Goal: Transaction & Acquisition: Book appointment/travel/reservation

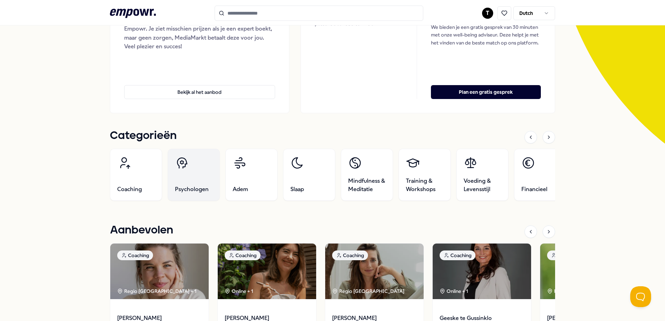
scroll to position [104, 0]
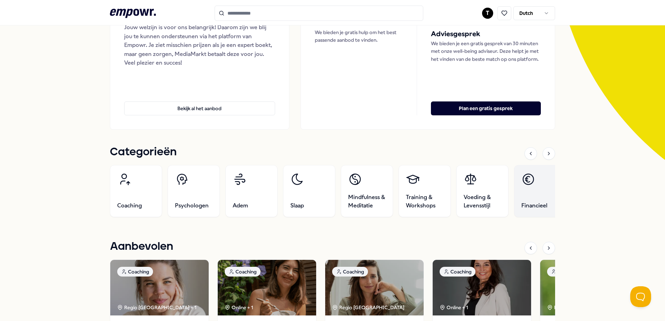
click at [537, 200] on link "Financieel" at bounding box center [540, 191] width 52 height 52
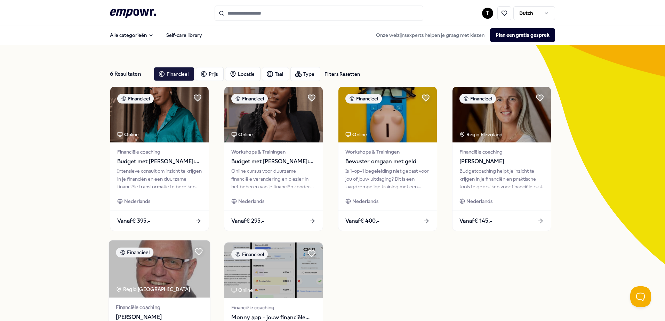
drag, startPoint x: 220, startPoint y: 220, endPoint x: 180, endPoint y: 246, distance: 47.9
drag, startPoint x: 180, startPoint y: 246, endPoint x: 65, endPoint y: 194, distance: 125.7
click at [65, 194] on div "6 Resultaten Filters Resetten Financieel Prijs Locatie Taal Type Filters Resett…" at bounding box center [332, 238] width 665 height 387
click at [128, 17] on icon ".empowr-logo_svg__cls-1{fill:#03032f}" at bounding box center [133, 13] width 46 height 13
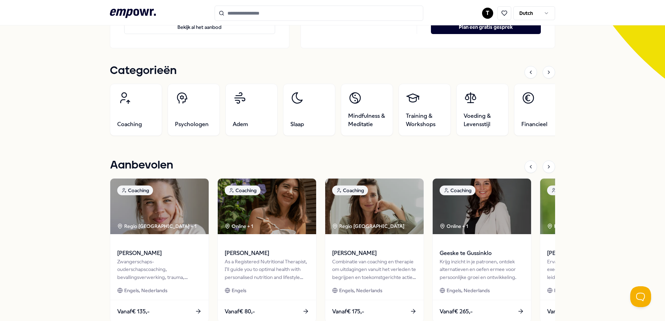
scroll to position [139, 0]
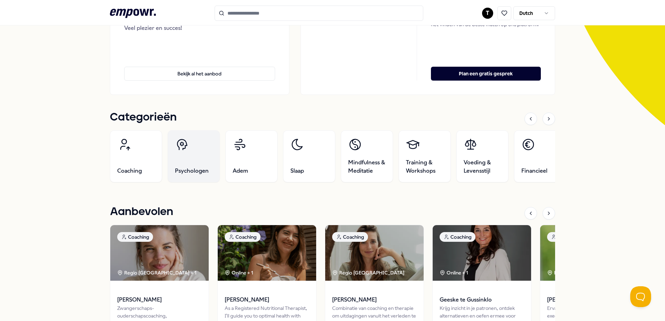
click at [175, 148] on icon at bounding box center [182, 145] width 14 height 14
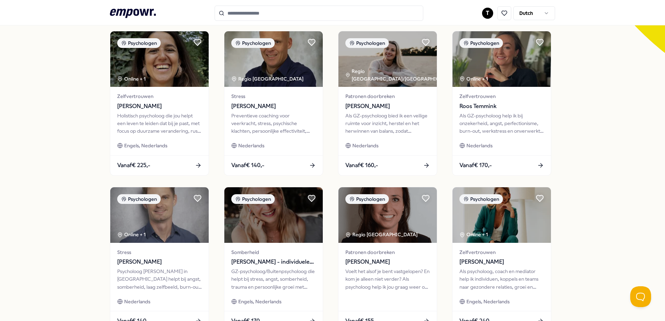
scroll to position [253, 0]
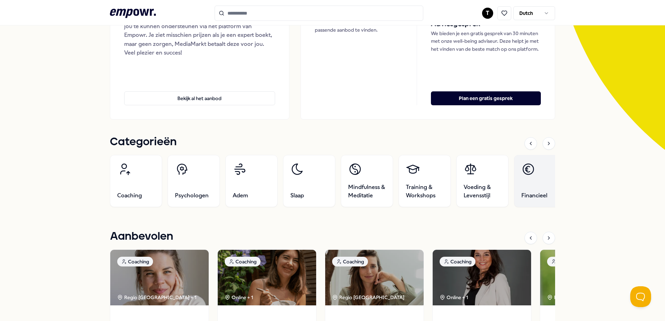
click at [514, 172] on link "Financieel" at bounding box center [540, 181] width 52 height 52
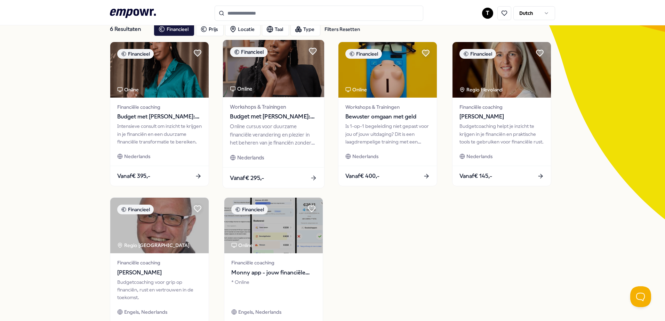
click at [227, 123] on div "Workshops & Trainingen Budget met Danie: Upgrade je financiën! Online cursus vo…" at bounding box center [273, 132] width 101 height 70
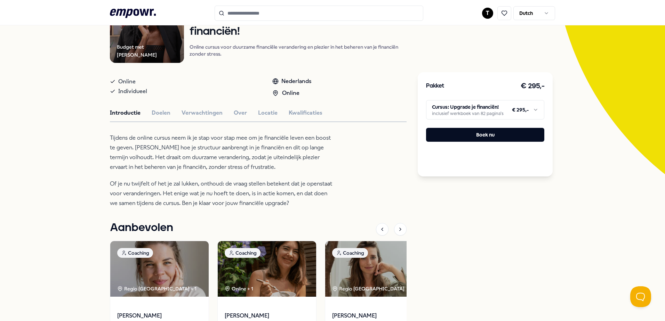
scroll to position [80, 0]
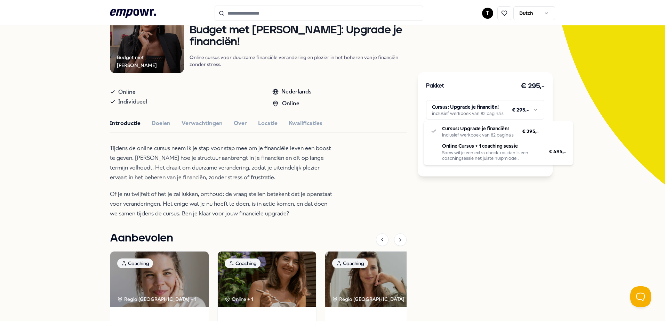
click at [477, 116] on html ".empowr-logo_svg__cls-1{fill:#03032f} T Dutch Alle categorieën Self-care librar…" at bounding box center [332, 160] width 665 height 321
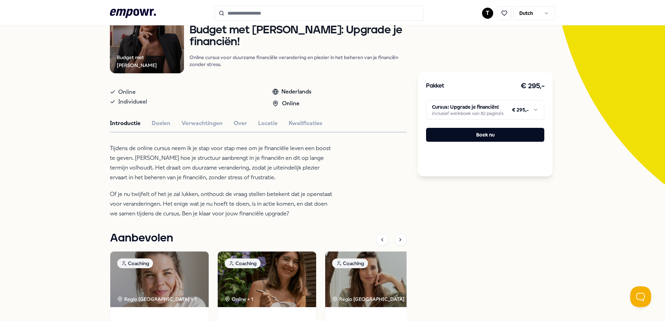
click at [477, 116] on html ".empowr-logo_svg__cls-1{fill:#03032f} T Dutch Alle categorieën Self-care librar…" at bounding box center [332, 160] width 665 height 321
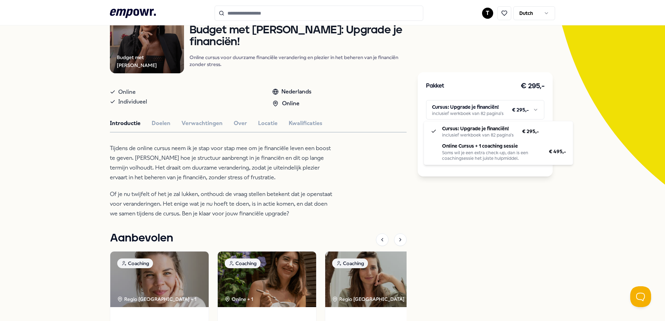
click at [477, 116] on html ".empowr-logo_svg__cls-1{fill:#03032f} T Dutch Alle categorieën Self-care librar…" at bounding box center [332, 160] width 665 height 321
click at [477, 115] on html ".empowr-logo_svg__cls-1{fill:#03032f} T Dutch Alle categorieën Self-care librar…" at bounding box center [332, 160] width 665 height 321
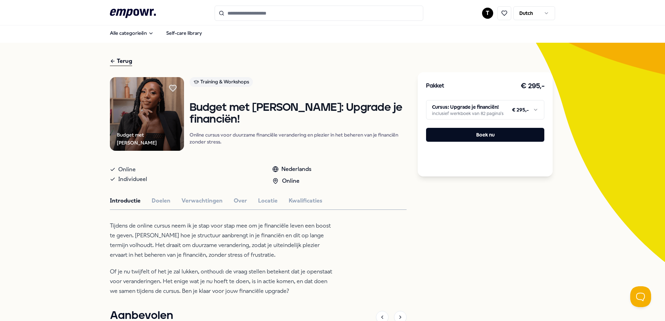
scroll to position [0, 0]
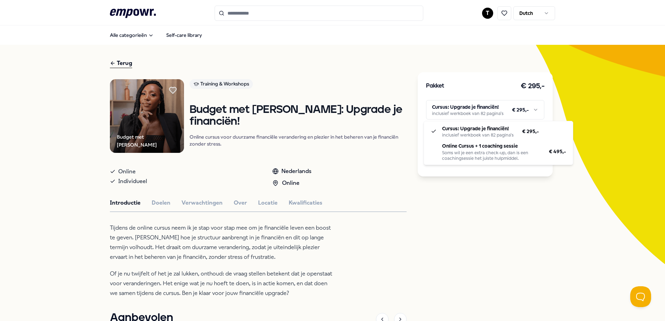
click at [488, 102] on html ".empowr-logo_svg__cls-1{fill:#03032f} T Dutch Alle categorieën Self-care librar…" at bounding box center [332, 160] width 665 height 321
click at [496, 105] on html ".empowr-logo_svg__cls-1{fill:#03032f} T Dutch Alle categorieën Self-care librar…" at bounding box center [332, 160] width 665 height 321
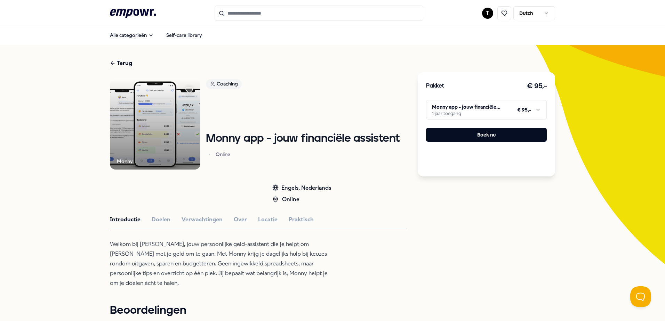
click at [535, 113] on html ".empowr-logo_svg__cls-1{fill:#03032f} T Dutch Alle categorieën Self-care librar…" at bounding box center [332, 160] width 665 height 321
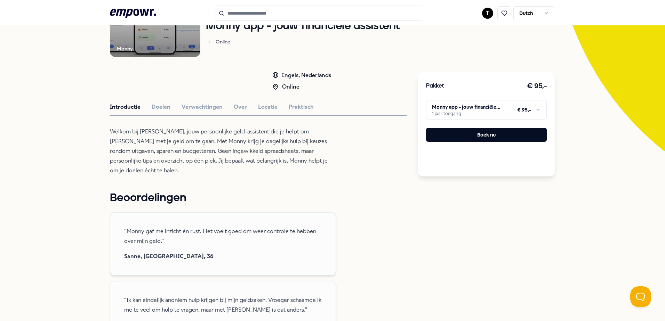
scroll to position [90, 0]
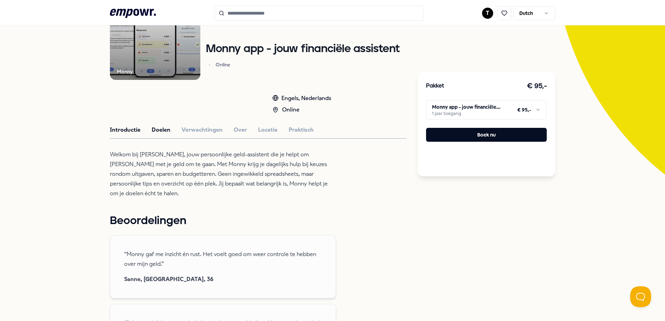
click at [163, 127] on button "Doelen" at bounding box center [161, 129] width 19 height 9
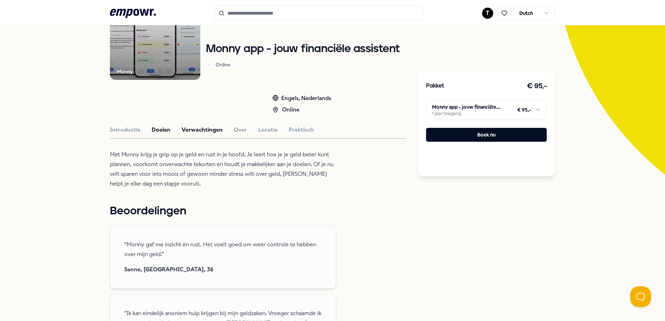
click at [186, 131] on button "Verwachtingen" at bounding box center [201, 129] width 41 height 9
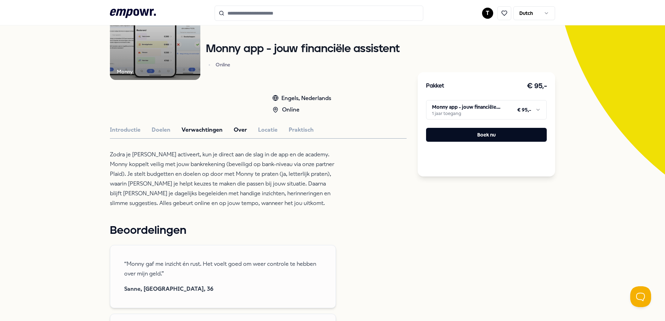
click at [234, 129] on button "Over" at bounding box center [240, 129] width 13 height 9
click at [258, 131] on button "Locatie" at bounding box center [267, 129] width 19 height 9
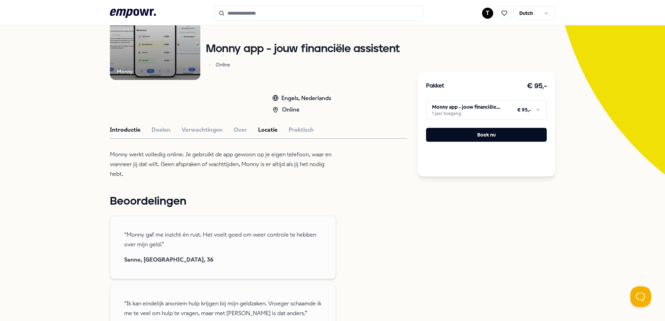
click at [125, 130] on button "Introductie" at bounding box center [125, 129] width 31 height 9
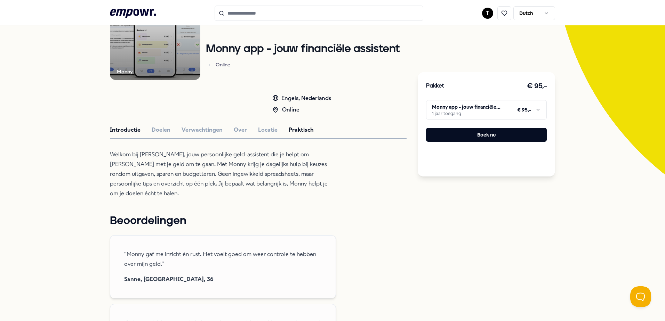
click at [299, 133] on button "Praktisch" at bounding box center [301, 129] width 25 height 9
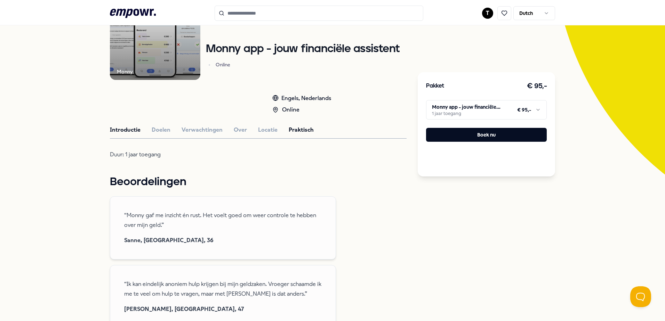
click at [122, 129] on button "Introductie" at bounding box center [125, 129] width 31 height 9
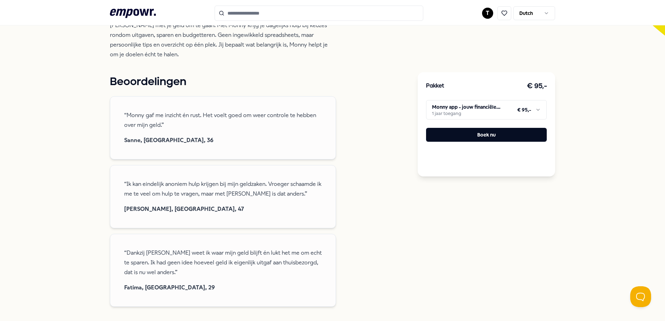
scroll to position [55, 0]
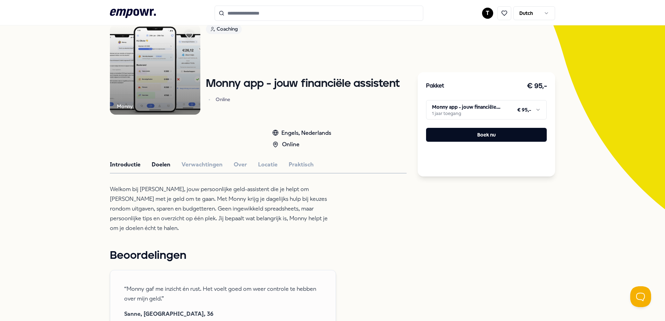
click at [154, 167] on button "Doelen" at bounding box center [161, 164] width 19 height 9
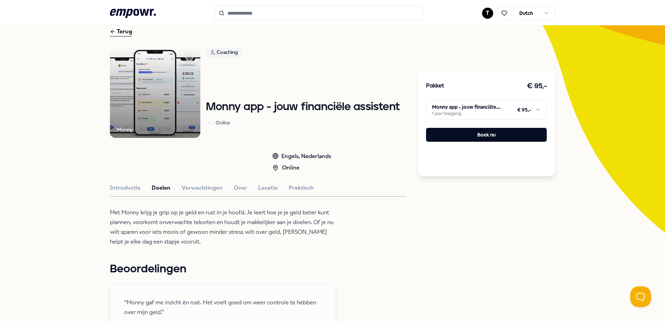
scroll to position [20, 0]
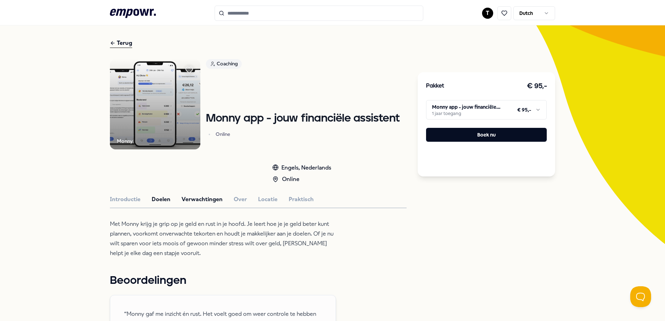
click at [196, 197] on button "Verwachtingen" at bounding box center [201, 199] width 41 height 9
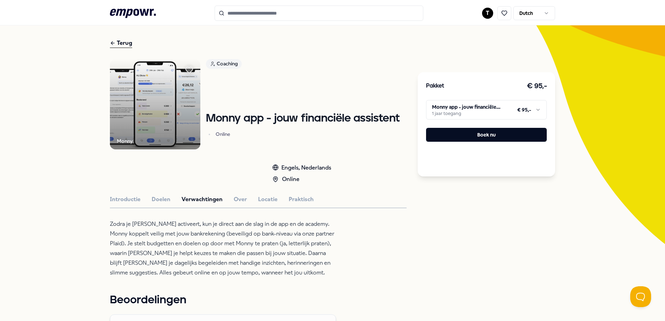
click at [222, 197] on div "Introductie Doelen Verwachtingen Over Locatie Praktisch" at bounding box center [258, 199] width 297 height 9
click at [262, 196] on button "Locatie" at bounding box center [267, 199] width 19 height 9
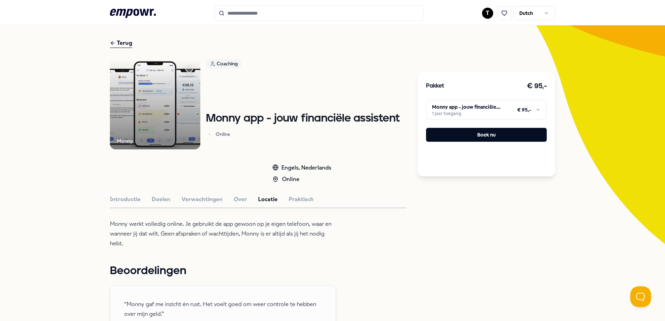
click at [154, 115] on img at bounding box center [155, 104] width 90 height 90
drag, startPoint x: 207, startPoint y: 119, endPoint x: 257, endPoint y: 121, distance: 50.5
click at [257, 121] on h1 "Monny app - jouw financiële assistent" at bounding box center [303, 119] width 194 height 12
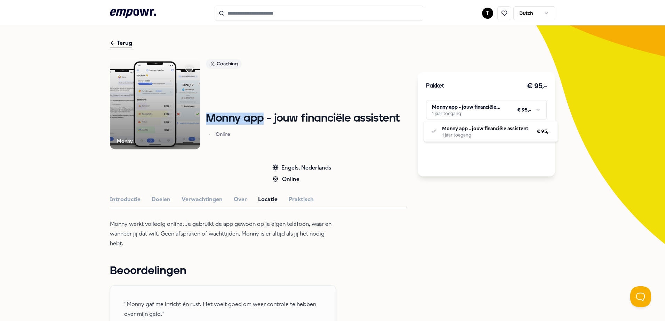
click at [522, 102] on html ".empowr-logo_svg__cls-1{fill:#03032f} T Dutch Alle categorieën Self-care librar…" at bounding box center [332, 160] width 665 height 321
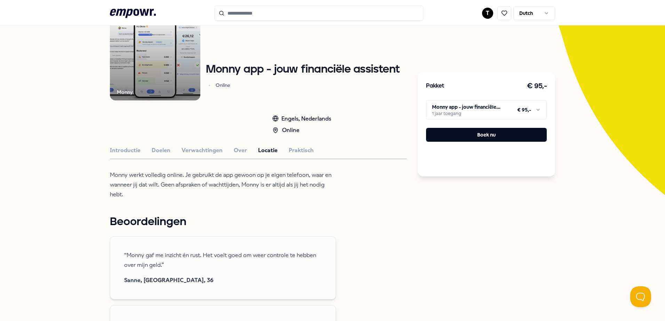
scroll to position [0, 0]
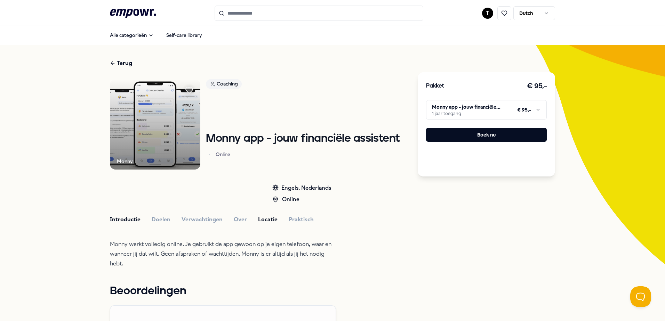
click at [133, 221] on button "Introductie" at bounding box center [125, 219] width 31 height 9
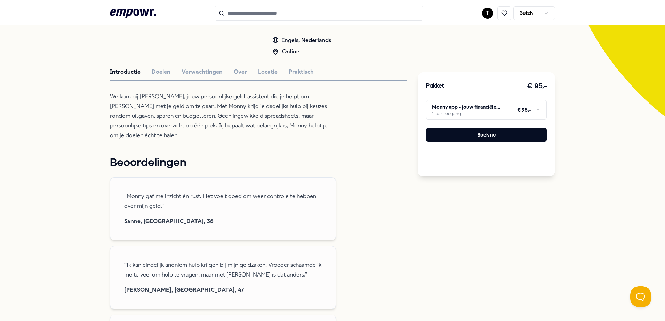
scroll to position [55, 0]
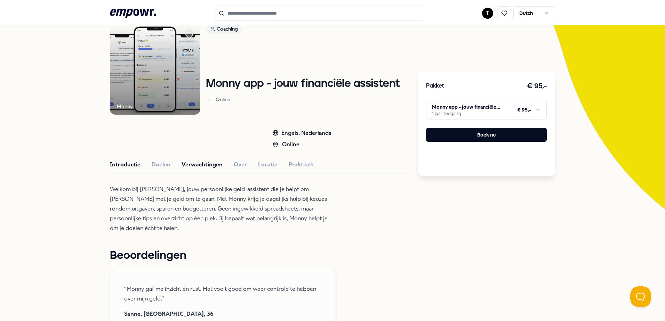
click at [181, 167] on button "Verwachtingen" at bounding box center [201, 164] width 41 height 9
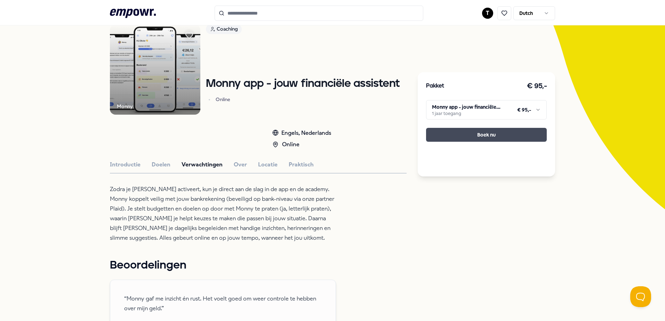
click at [462, 133] on button "Boek nu" at bounding box center [486, 135] width 121 height 14
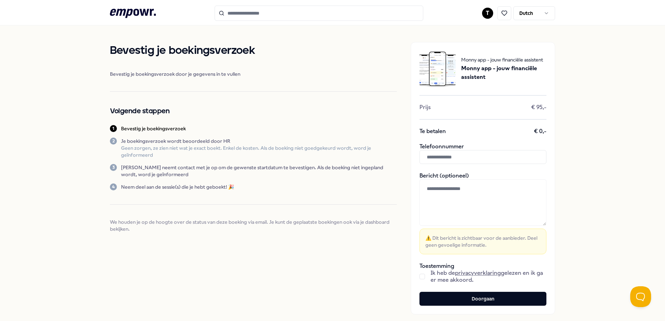
click at [438, 157] on input "text" at bounding box center [482, 157] width 127 height 14
type input "**********"
click at [309, 221] on span "We houden je op de hoogte over de status van deze boeking via email. Je kunt de…" at bounding box center [253, 226] width 287 height 14
click at [419, 278] on button "button" at bounding box center [422, 277] width 6 height 6
click at [455, 297] on button "Doorgaan" at bounding box center [482, 299] width 127 height 14
